Goal: Use online tool/utility: Use online tool/utility

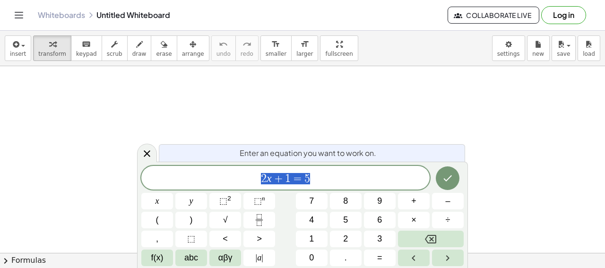
drag, startPoint x: 157, startPoint y: 76, endPoint x: 157, endPoint y: 100, distance: 23.6
click at [312, 237] on span "1" at bounding box center [311, 239] width 5 height 13
click at [344, 239] on span "2" at bounding box center [345, 239] width 5 height 13
click at [347, 254] on button "." at bounding box center [346, 258] width 32 height 17
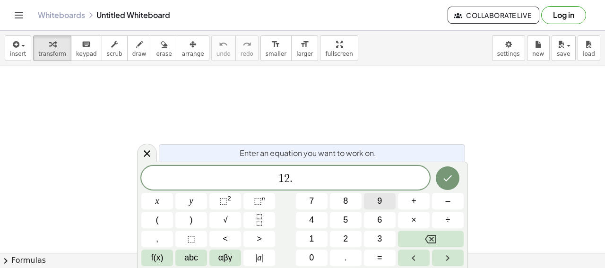
click at [382, 203] on button "9" at bounding box center [380, 201] width 32 height 17
click at [412, 217] on span "×" at bounding box center [413, 220] width 5 height 13
click at [354, 236] on button "2" at bounding box center [346, 239] width 32 height 17
click at [455, 173] on button "Done" at bounding box center [448, 178] width 24 height 24
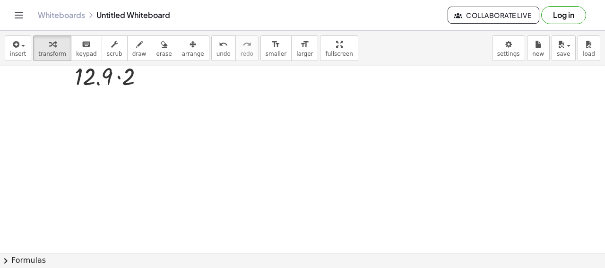
scroll to position [25, 0]
drag, startPoint x: 108, startPoint y: 104, endPoint x: 138, endPoint y: 112, distance: 30.7
click at [138, 112] on div "· 12.9 · 2" at bounding box center [302, 227] width 605 height 373
click at [129, 76] on div at bounding box center [112, 78] width 85 height 32
drag, startPoint x: 118, startPoint y: 81, endPoint x: 144, endPoint y: 89, distance: 27.2
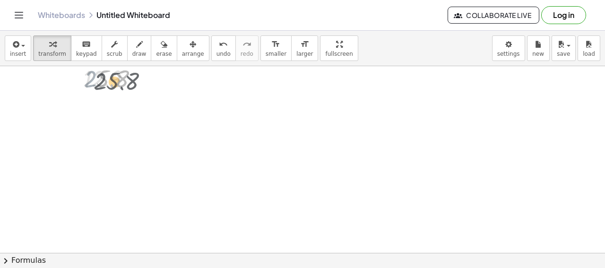
click at [144, 89] on div at bounding box center [113, 78] width 68 height 31
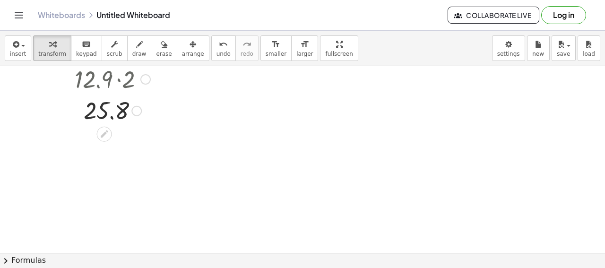
click at [114, 114] on div at bounding box center [112, 110] width 85 height 31
click at [114, 115] on div at bounding box center [112, 110] width 85 height 31
click at [123, 115] on div at bounding box center [112, 110] width 85 height 31
drag, startPoint x: 154, startPoint y: 122, endPoint x: 33, endPoint y: 86, distance: 125.9
click at [33, 86] on div "· 12.9 · 2 25.8 25.8" at bounding box center [302, 227] width 605 height 373
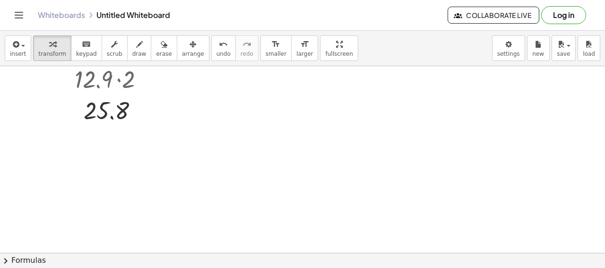
click at [234, 61] on div "insert select one: Math Expression Function Text Youtube Video Graphing Geometr…" at bounding box center [302, 48] width 605 height 35
click at [219, 55] on span "undo" at bounding box center [224, 54] width 14 height 7
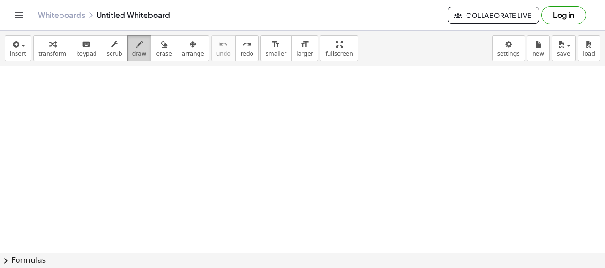
click at [142, 45] on button "draw" at bounding box center [139, 48] width 25 height 26
click at [45, 51] on span "transform" at bounding box center [52, 54] width 28 height 7
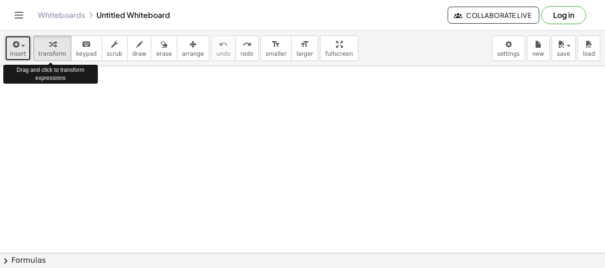
click at [23, 51] on span "insert" at bounding box center [18, 54] width 16 height 7
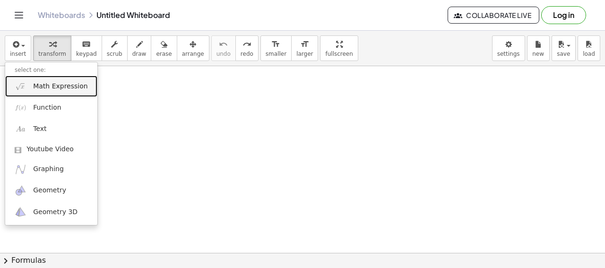
click at [46, 89] on span "Math Expression" at bounding box center [60, 86] width 54 height 9
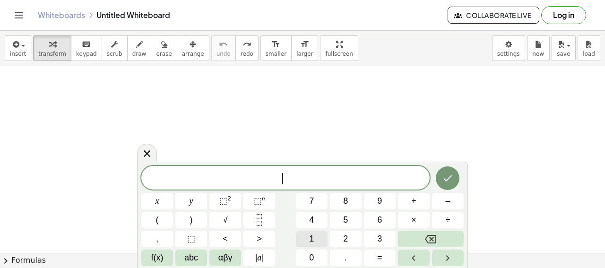
click at [317, 241] on button "1" at bounding box center [312, 239] width 32 height 17
click at [347, 242] on span "2" at bounding box center [345, 239] width 5 height 13
click at [347, 253] on span "." at bounding box center [346, 258] width 2 height 13
click at [375, 205] on button "9" at bounding box center [380, 201] width 32 height 17
click at [415, 217] on span "×" at bounding box center [413, 220] width 5 height 13
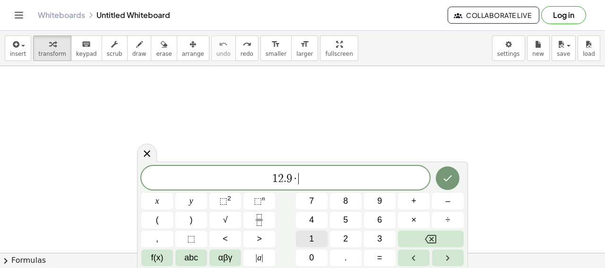
click at [314, 238] on span "1" at bounding box center [311, 239] width 5 height 13
click at [348, 238] on button "2" at bounding box center [346, 239] width 32 height 17
click at [347, 256] on button "." at bounding box center [346, 258] width 32 height 17
click at [383, 208] on button "9" at bounding box center [380, 201] width 32 height 17
click at [454, 173] on button "Done" at bounding box center [448, 178] width 24 height 24
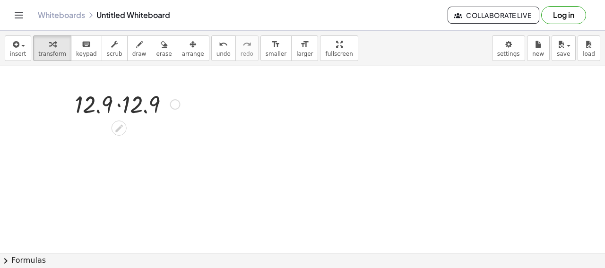
click at [126, 104] on div at bounding box center [127, 103] width 115 height 32
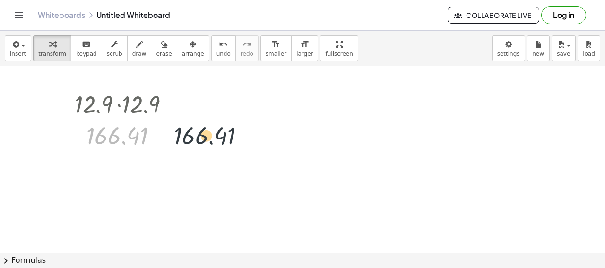
drag, startPoint x: 125, startPoint y: 142, endPoint x: 224, endPoint y: 142, distance: 98.8
click at [224, 142] on div "· 12.9 · 12.9 166.41 166.41" at bounding box center [302, 227] width 605 height 373
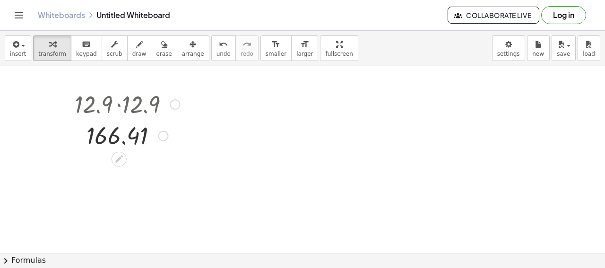
click at [172, 136] on div at bounding box center [127, 135] width 115 height 31
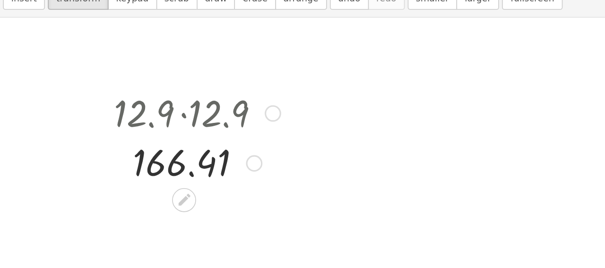
scroll to position [0, 0]
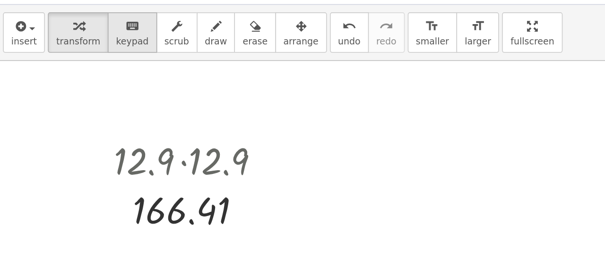
click at [96, 49] on button "keyboard keypad" at bounding box center [86, 48] width 31 height 26
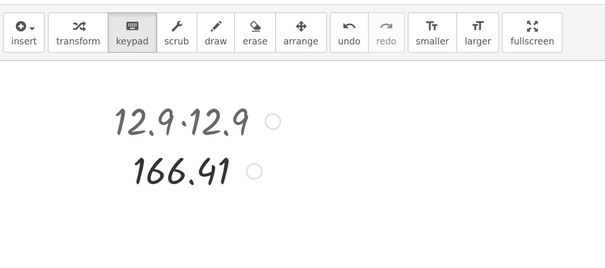
scroll to position [27, 0]
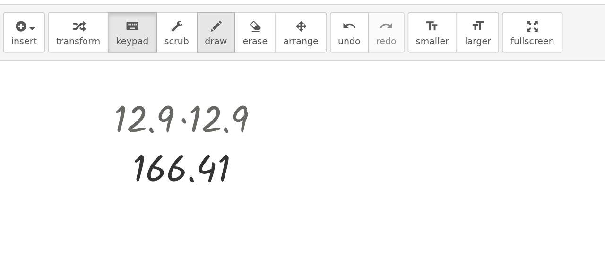
click at [132, 52] on span "draw" at bounding box center [139, 54] width 14 height 7
drag, startPoint x: 208, startPoint y: 82, endPoint x: 208, endPoint y: 97, distance: 15.1
click at [208, 97] on div at bounding box center [302, 225] width 605 height 373
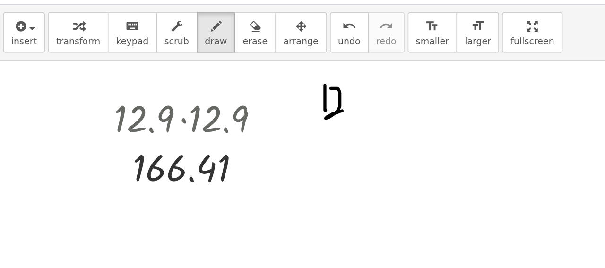
drag, startPoint x: 212, startPoint y: 83, endPoint x: 225, endPoint y: 95, distance: 17.7
click at [225, 96] on div at bounding box center [302, 225] width 605 height 373
click at [219, 39] on icon "undo" at bounding box center [223, 44] width 9 height 11
drag, startPoint x: 213, startPoint y: 82, endPoint x: 225, endPoint y: 93, distance: 16.1
click at [225, 93] on div at bounding box center [302, 225] width 605 height 373
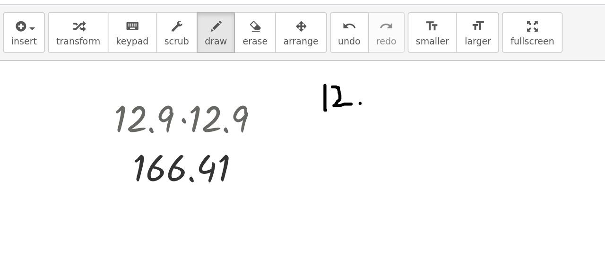
click at [230, 93] on div at bounding box center [302, 225] width 605 height 373
drag, startPoint x: 238, startPoint y: 83, endPoint x: 243, endPoint y: 95, distance: 12.6
click at [243, 94] on div at bounding box center [302, 225] width 605 height 373
click at [243, 95] on div at bounding box center [302, 225] width 605 height 373
drag, startPoint x: 208, startPoint y: 102, endPoint x: 208, endPoint y: 113, distance: 10.9
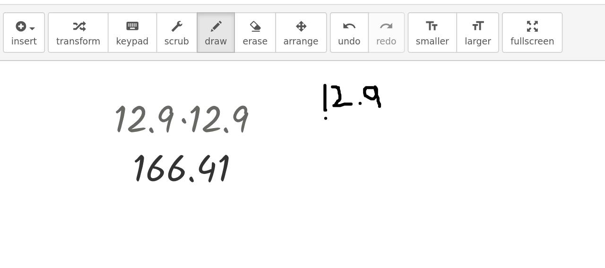
click at [208, 113] on div at bounding box center [302, 225] width 605 height 373
drag, startPoint x: 214, startPoint y: 103, endPoint x: 226, endPoint y: 114, distance: 16.4
click at [226, 114] on div at bounding box center [302, 225] width 605 height 373
click at [233, 114] on div at bounding box center [302, 225] width 605 height 373
drag, startPoint x: 240, startPoint y: 105, endPoint x: 248, endPoint y: 121, distance: 17.1
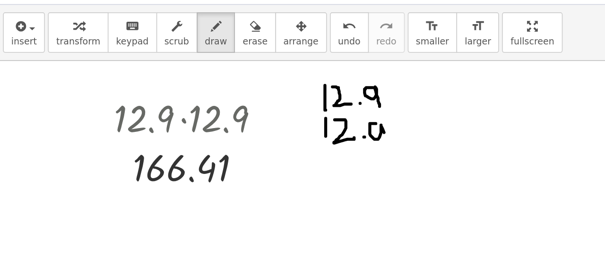
click at [248, 121] on div at bounding box center [302, 225] width 605 height 373
click at [199, 120] on div at bounding box center [302, 225] width 605 height 373
drag, startPoint x: 194, startPoint y: 121, endPoint x: 202, endPoint y: 114, distance: 10.4
click at [202, 114] on div at bounding box center [302, 225] width 605 height 373
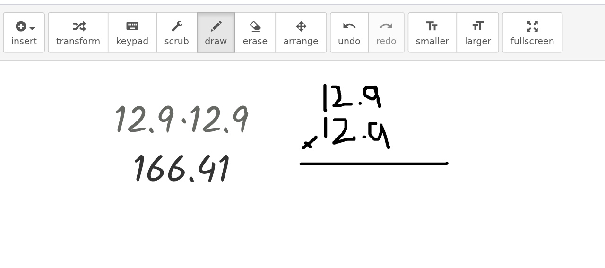
drag, startPoint x: 193, startPoint y: 131, endPoint x: 286, endPoint y: 130, distance: 92.7
click at [286, 130] on div at bounding box center [302, 225] width 605 height 373
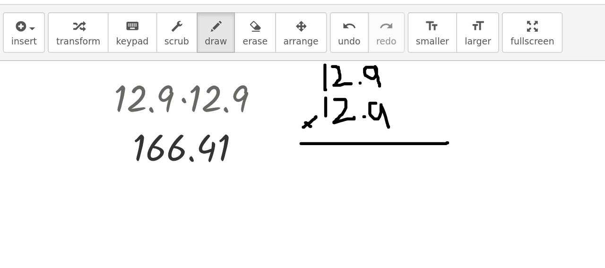
scroll to position [40, 0]
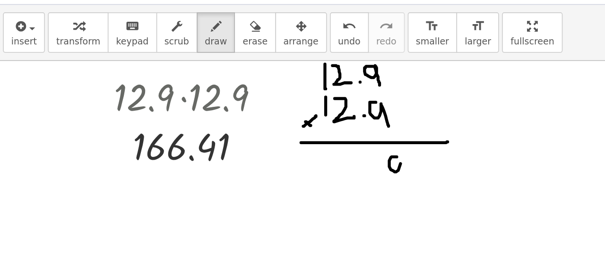
click at [253, 124] on div at bounding box center [302, 212] width 605 height 373
click at [254, 136] on div at bounding box center [302, 212] width 605 height 373
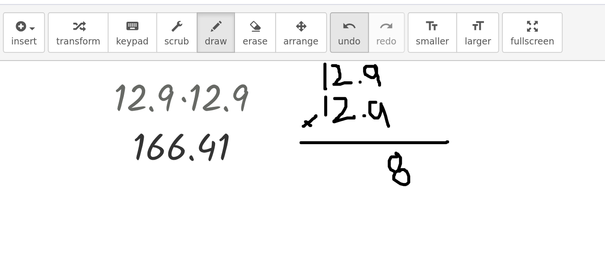
click at [225, 51] on button "undo undo" at bounding box center [223, 48] width 25 height 26
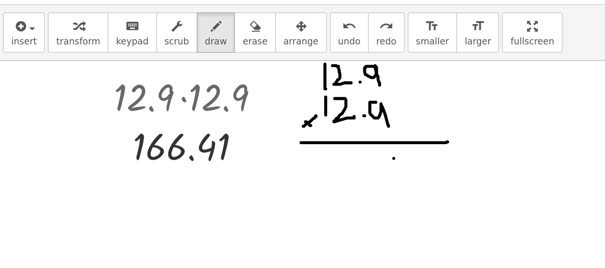
drag, startPoint x: 252, startPoint y: 128, endPoint x: 252, endPoint y: 135, distance: 7.6
click at [252, 135] on div at bounding box center [302, 212] width 605 height 373
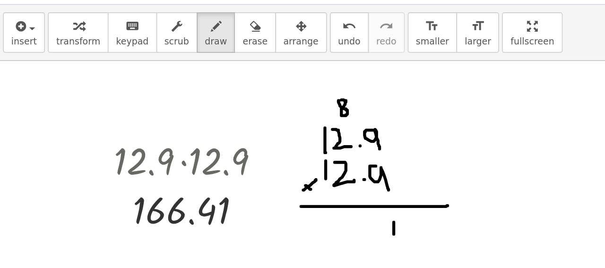
click at [218, 91] on div at bounding box center [302, 252] width 605 height 373
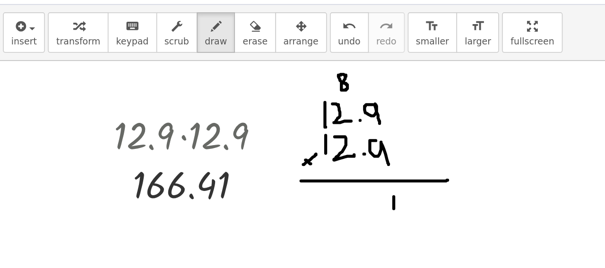
scroll to position [17, 0]
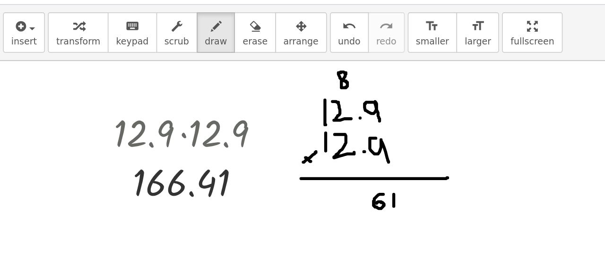
drag, startPoint x: 245, startPoint y: 150, endPoint x: 240, endPoint y: 156, distance: 7.8
click at [240, 156] on div at bounding box center [302, 235] width 605 height 373
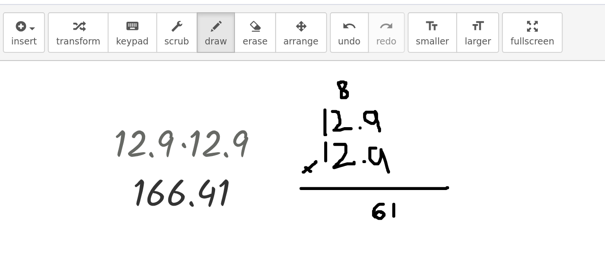
scroll to position [11, 0]
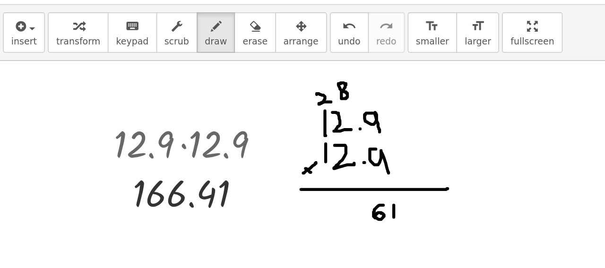
drag, startPoint x: 203, startPoint y: 87, endPoint x: 211, endPoint y: 92, distance: 9.3
click at [211, 92] on div at bounding box center [302, 241] width 605 height 373
drag, startPoint x: 232, startPoint y: 155, endPoint x: 232, endPoint y: 164, distance: 9.5
click at [232, 165] on div at bounding box center [302, 241] width 605 height 373
drag, startPoint x: 226, startPoint y: 155, endPoint x: 226, endPoint y: 164, distance: 9.5
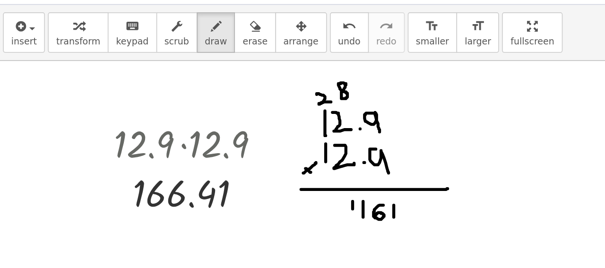
click at [226, 164] on div at bounding box center [302, 241] width 605 height 373
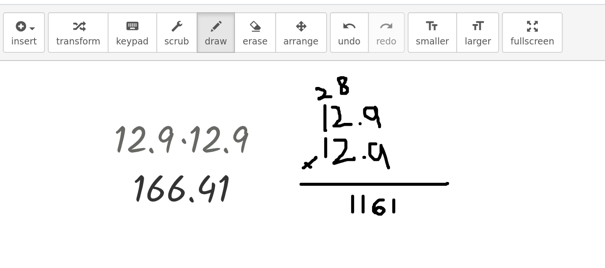
scroll to position [27, 0]
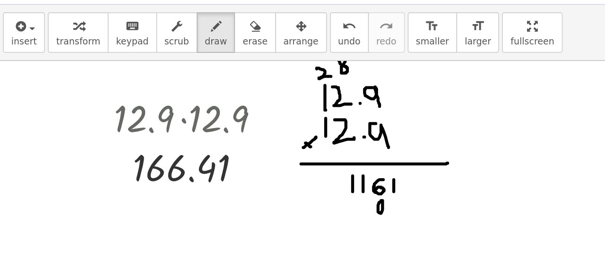
click at [243, 154] on div at bounding box center [302, 225] width 605 height 373
click at [243, 163] on div at bounding box center [302, 225] width 605 height 373
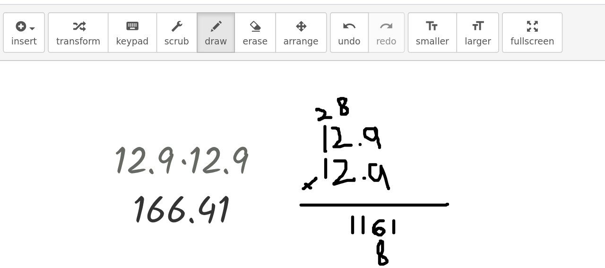
scroll to position [0, 0]
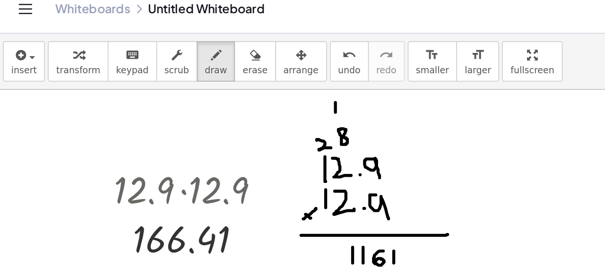
drag, startPoint x: 215, startPoint y: 80, endPoint x: 215, endPoint y: 70, distance: 10.4
click at [215, 70] on div at bounding box center [302, 252] width 605 height 373
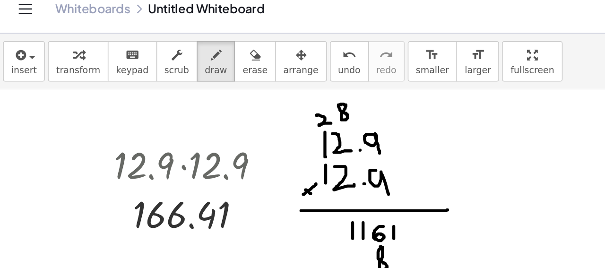
scroll to position [30, 0]
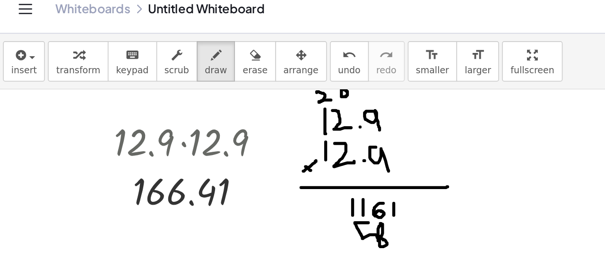
drag, startPoint x: 235, startPoint y: 150, endPoint x: 234, endPoint y: 163, distance: 12.9
click at [234, 163] on div at bounding box center [302, 222] width 605 height 373
click at [218, 51] on span "undo" at bounding box center [224, 54] width 14 height 7
drag, startPoint x: 234, startPoint y: 151, endPoint x: 232, endPoint y: 159, distance: 7.9
click at [232, 159] on div at bounding box center [302, 222] width 605 height 373
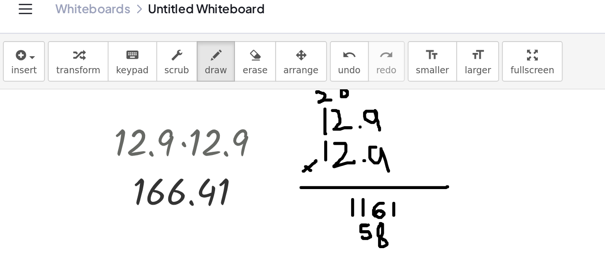
drag, startPoint x: 232, startPoint y: 152, endPoint x: 236, endPoint y: 151, distance: 4.8
click at [236, 151] on div at bounding box center [302, 222] width 605 height 373
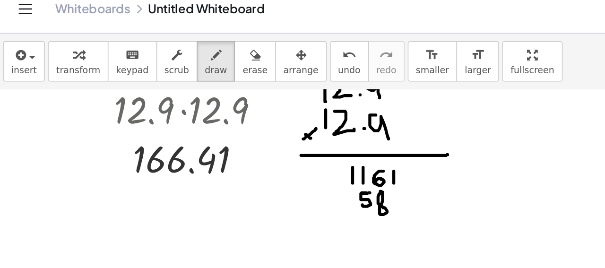
scroll to position [58, 0]
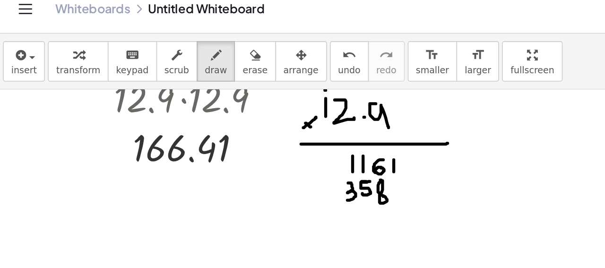
drag, startPoint x: 223, startPoint y: 125, endPoint x: 222, endPoint y: 136, distance: 10.9
click at [222, 136] on div at bounding box center [302, 195] width 605 height 373
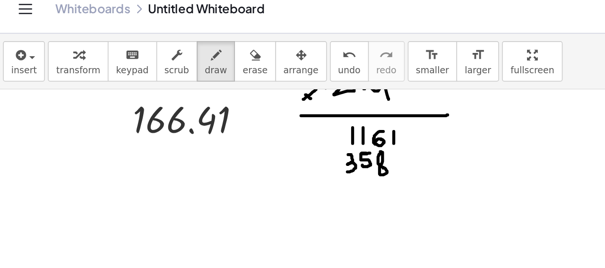
scroll to position [78, 0]
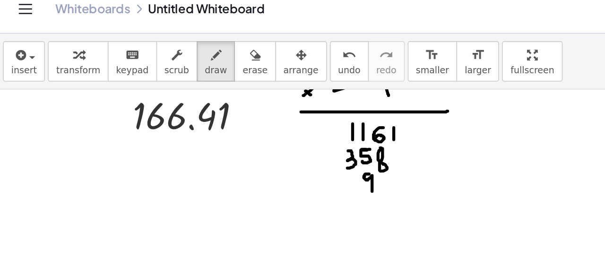
drag, startPoint x: 236, startPoint y: 119, endPoint x: 238, endPoint y: 130, distance: 11.0
click at [238, 130] on div at bounding box center [302, 174] width 605 height 373
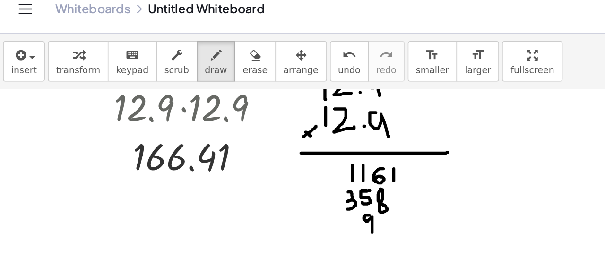
scroll to position [56, 0]
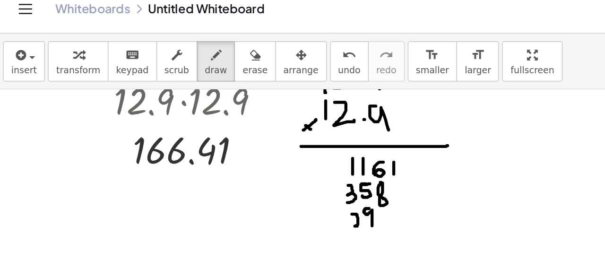
drag, startPoint x: 225, startPoint y: 145, endPoint x: 234, endPoint y: 152, distance: 12.1
click at [234, 152] on div at bounding box center [302, 196] width 605 height 373
drag, startPoint x: 218, startPoint y: 143, endPoint x: 218, endPoint y: 153, distance: 9.9
click at [218, 153] on div at bounding box center [302, 196] width 605 height 373
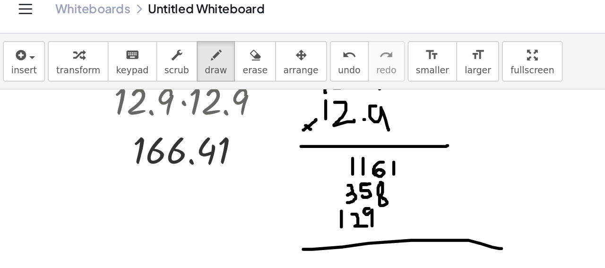
drag, startPoint x: 194, startPoint y: 167, endPoint x: 320, endPoint y: 166, distance: 125.3
click at [320, 166] on div at bounding box center [302, 196] width 605 height 373
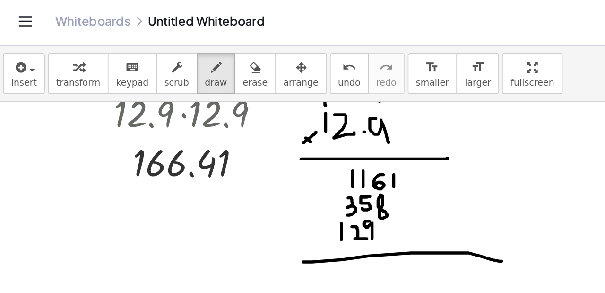
scroll to position [79, 0]
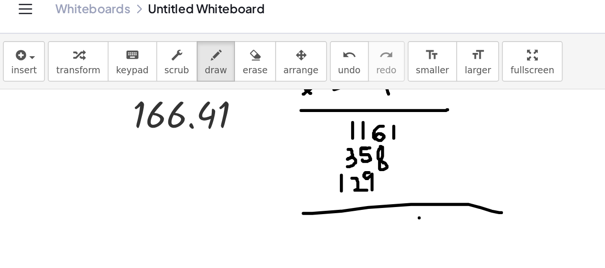
click at [268, 152] on div at bounding box center [302, 173] width 605 height 373
drag, startPoint x: 258, startPoint y: 146, endPoint x: 262, endPoint y: 148, distance: 5.1
click at [262, 148] on div at bounding box center [302, 173] width 605 height 373
drag, startPoint x: 261, startPoint y: 144, endPoint x: 261, endPoint y: 155, distance: 10.9
click at [261, 155] on div at bounding box center [302, 173] width 605 height 373
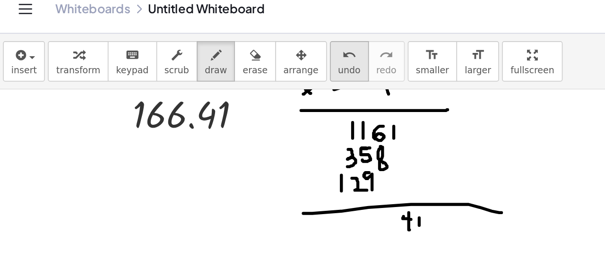
click at [219, 46] on div "undo" at bounding box center [224, 43] width 14 height 11
click at [219, 49] on button "undo undo" at bounding box center [223, 48] width 25 height 26
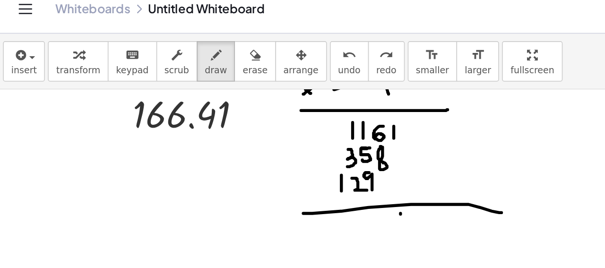
drag, startPoint x: 256, startPoint y: 144, endPoint x: 256, endPoint y: 155, distance: 10.4
click at [256, 155] on div at bounding box center [302, 173] width 605 height 373
drag, startPoint x: 251, startPoint y: 145, endPoint x: 257, endPoint y: 147, distance: 6.6
click at [257, 147] on div at bounding box center [302, 173] width 605 height 373
drag, startPoint x: 253, startPoint y: 144, endPoint x: 253, endPoint y: 155, distance: 10.9
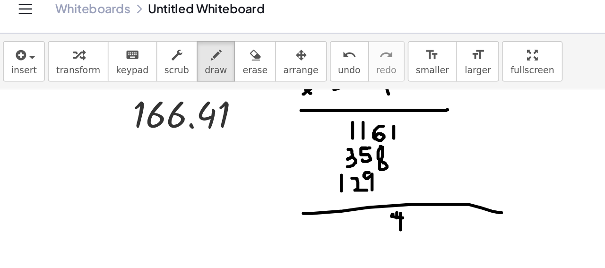
click at [253, 155] on div at bounding box center [302, 173] width 605 height 373
click at [225, 52] on button "undo undo" at bounding box center [223, 48] width 25 height 26
click at [252, 146] on div at bounding box center [302, 173] width 605 height 373
click at [217, 56] on span "undo" at bounding box center [224, 54] width 14 height 7
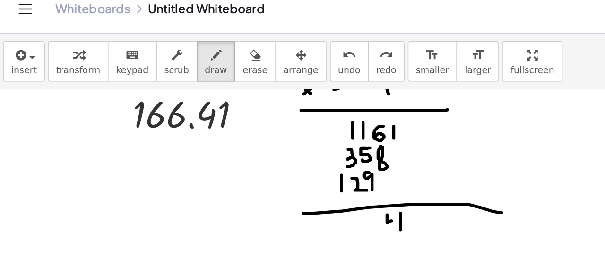
drag, startPoint x: 247, startPoint y: 145, endPoint x: 251, endPoint y: 149, distance: 5.0
click at [251, 149] on div at bounding box center [302, 173] width 605 height 373
drag, startPoint x: 250, startPoint y: 145, endPoint x: 250, endPoint y: 155, distance: 10.4
click at [250, 155] on div at bounding box center [302, 173] width 605 height 373
drag, startPoint x: 231, startPoint y: 70, endPoint x: 232, endPoint y: 84, distance: 13.3
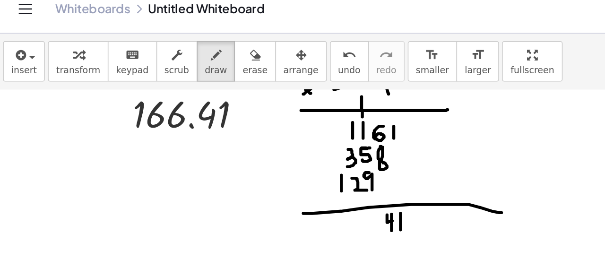
click at [232, 84] on div at bounding box center [302, 173] width 605 height 373
click at [237, 100] on div at bounding box center [302, 173] width 605 height 373
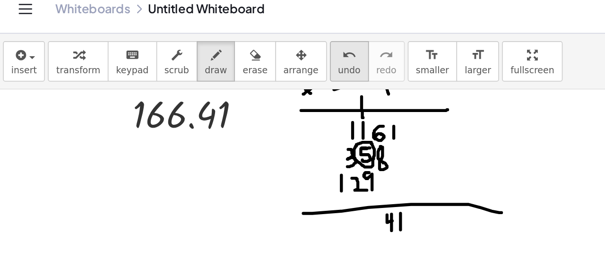
click at [219, 47] on icon "undo" at bounding box center [223, 44] width 9 height 11
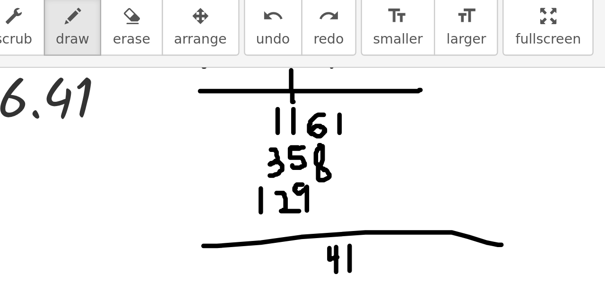
scroll to position [104, 0]
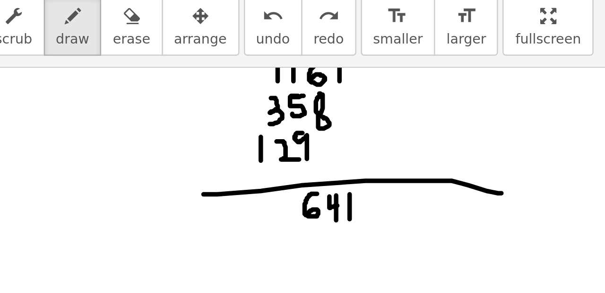
drag, startPoint x: 242, startPoint y: 119, endPoint x: 238, endPoint y: 127, distance: 9.3
click at [238, 127] on div at bounding box center [302, 173] width 605 height 423
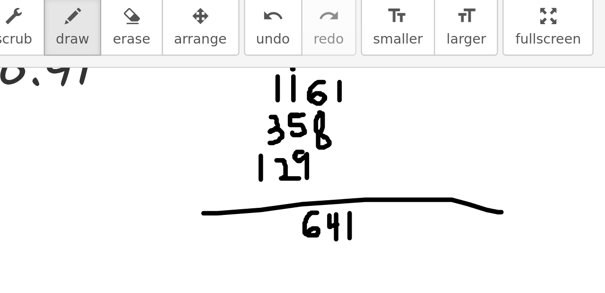
scroll to position [105, 0]
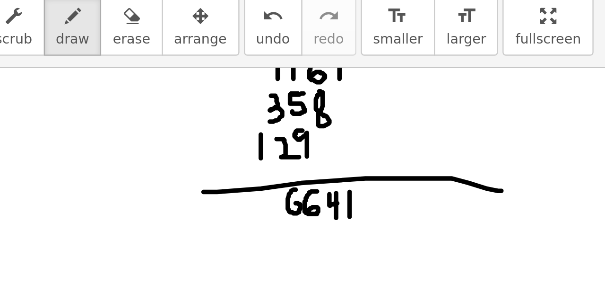
drag, startPoint x: 233, startPoint y: 117, endPoint x: 231, endPoint y: 126, distance: 8.8
click at [231, 126] on div at bounding box center [302, 172] width 605 height 423
drag, startPoint x: 223, startPoint y: 118, endPoint x: 222, endPoint y: 130, distance: 12.3
click at [222, 131] on div at bounding box center [302, 172] width 605 height 423
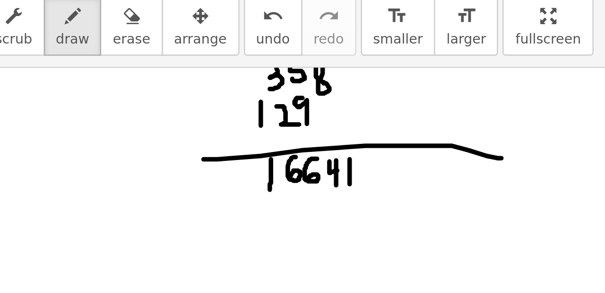
scroll to position [120, 0]
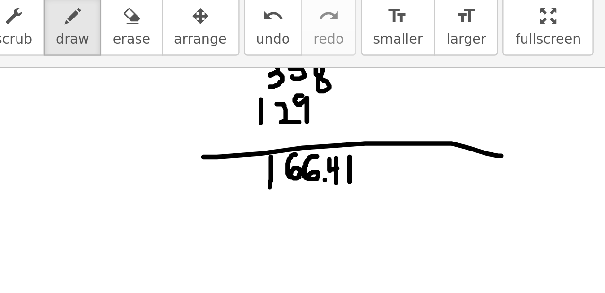
click at [245, 113] on div at bounding box center [302, 158] width 605 height 423
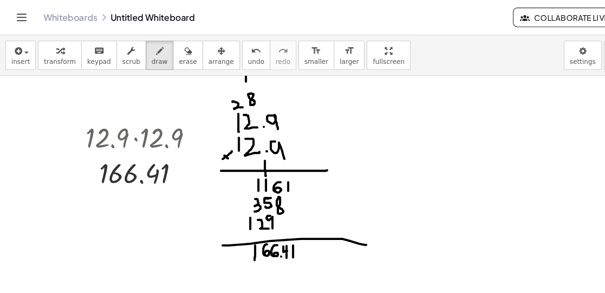
scroll to position [7, 0]
